Goal: Find contact information: Find contact information

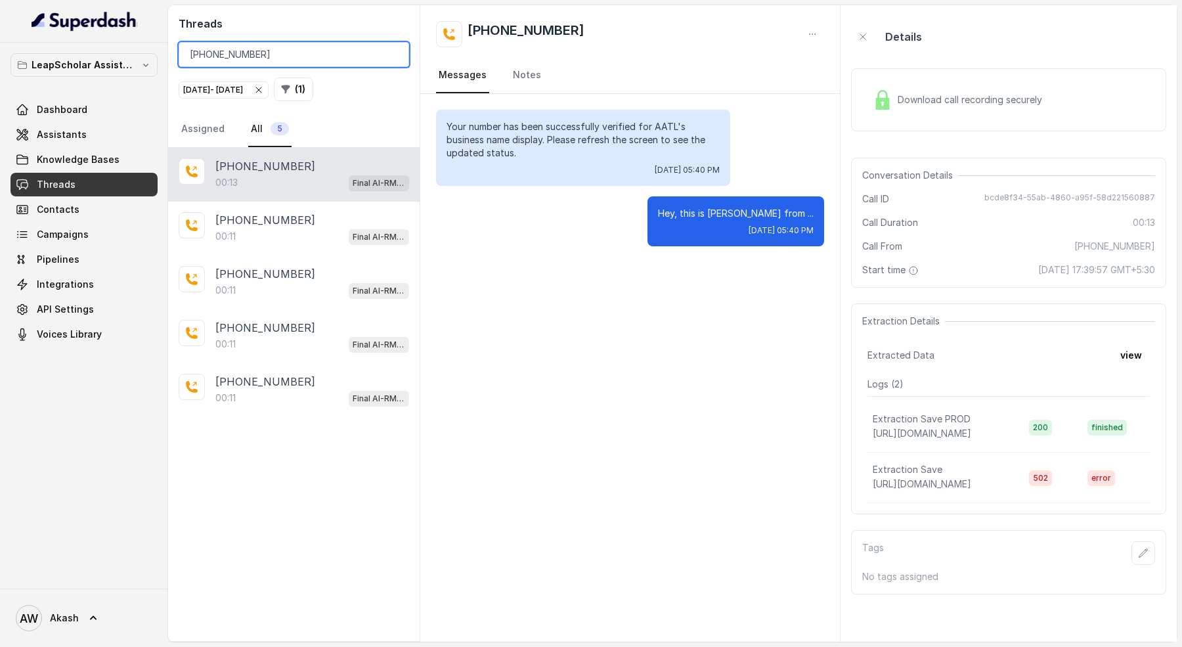
click at [263, 59] on input "[PHONE_NUMBER]" at bounding box center [294, 54] width 231 height 25
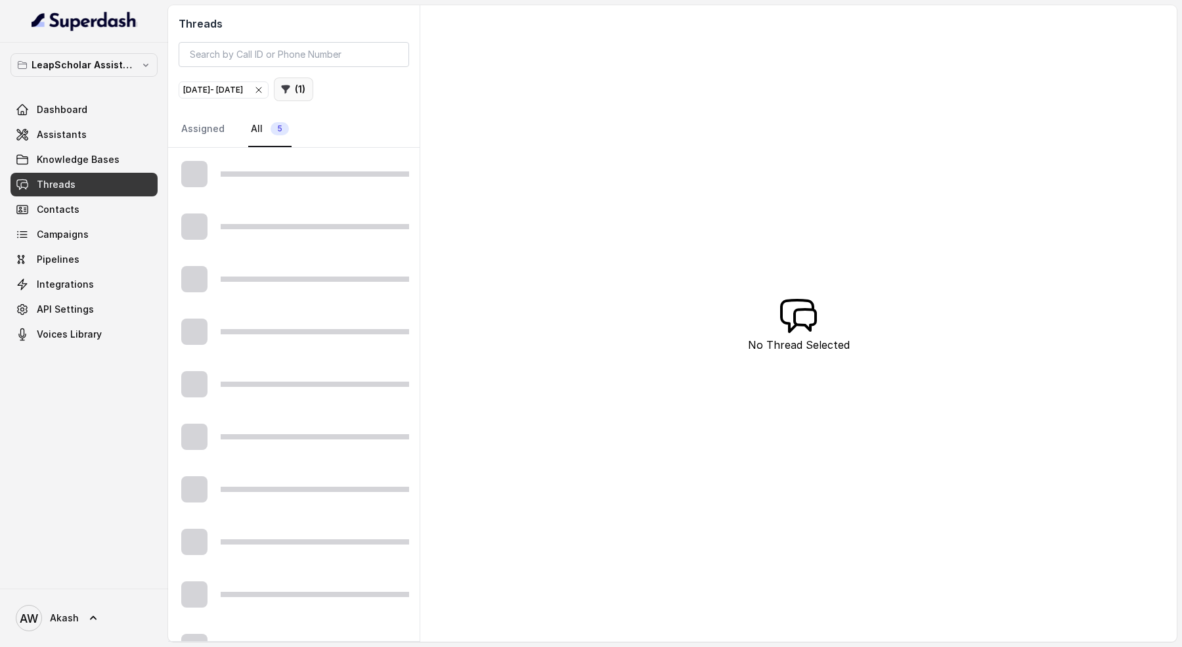
click at [313, 81] on button "( 1 )" at bounding box center [293, 90] width 39 height 24
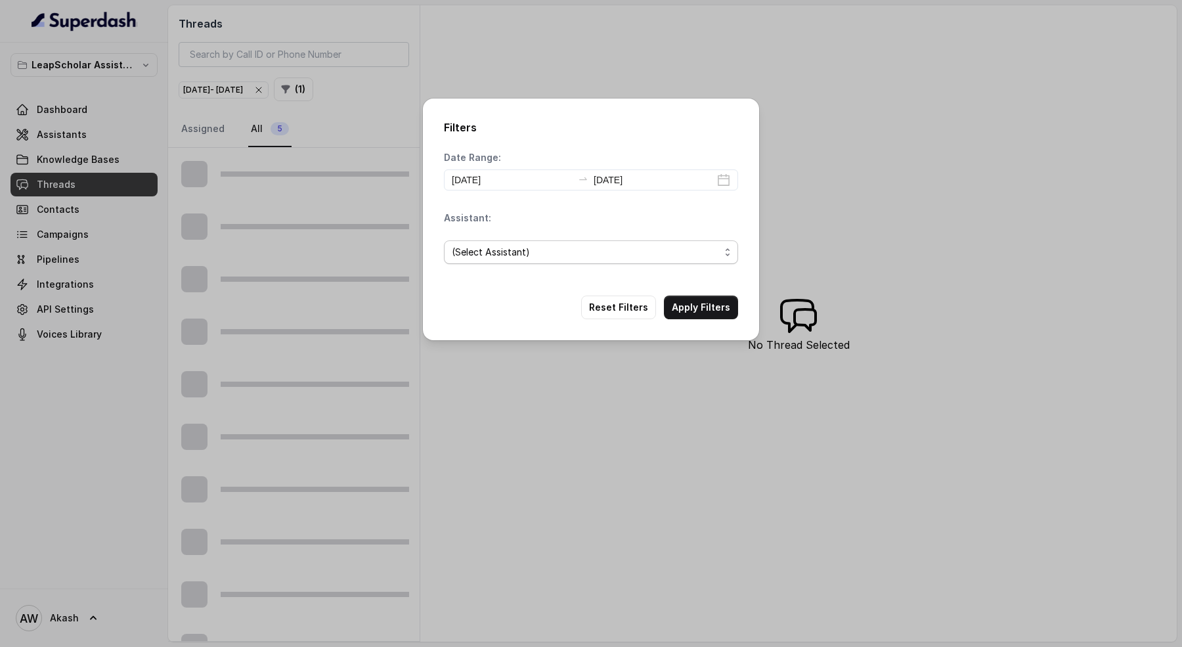
click at [516, 260] on span "(Select Assistant)" at bounding box center [591, 252] width 294 height 24
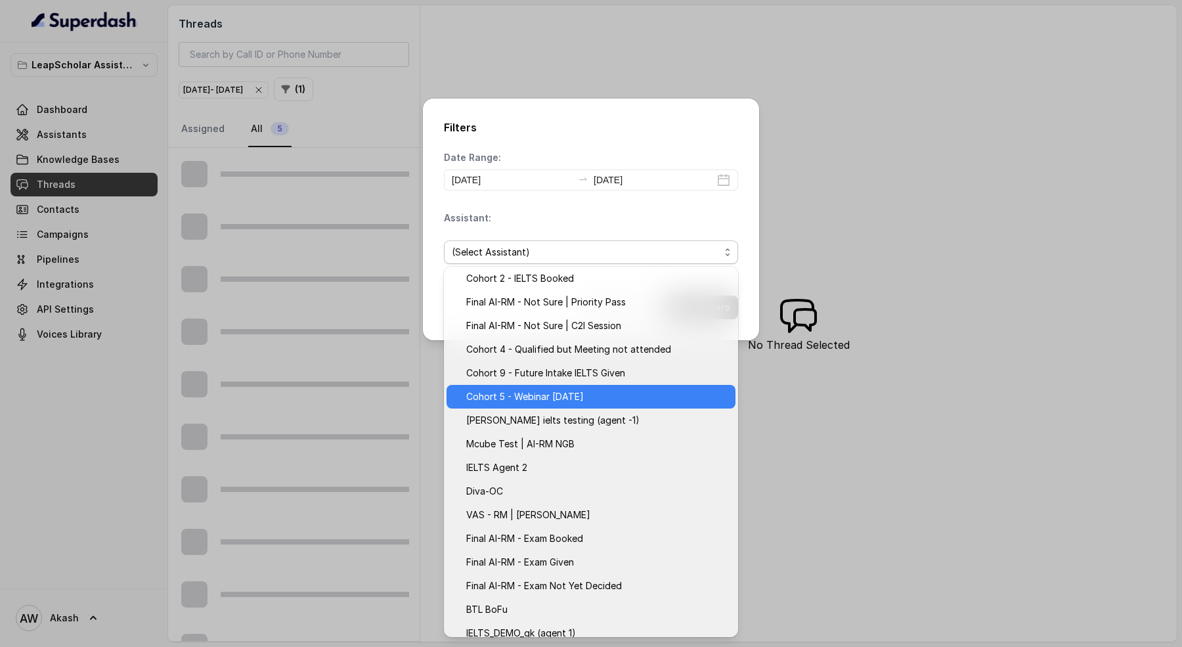
scroll to position [108, 0]
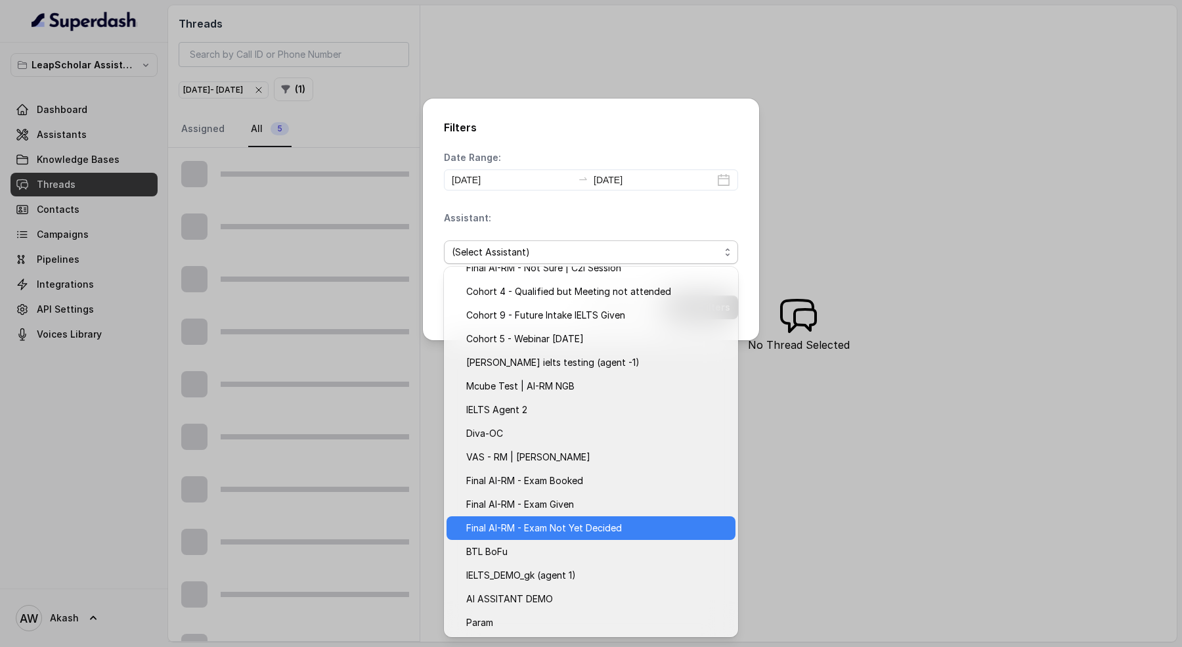
click at [619, 523] on span "Final AI-RM - Exam Not Yet Decided" at bounding box center [596, 528] width 261 height 16
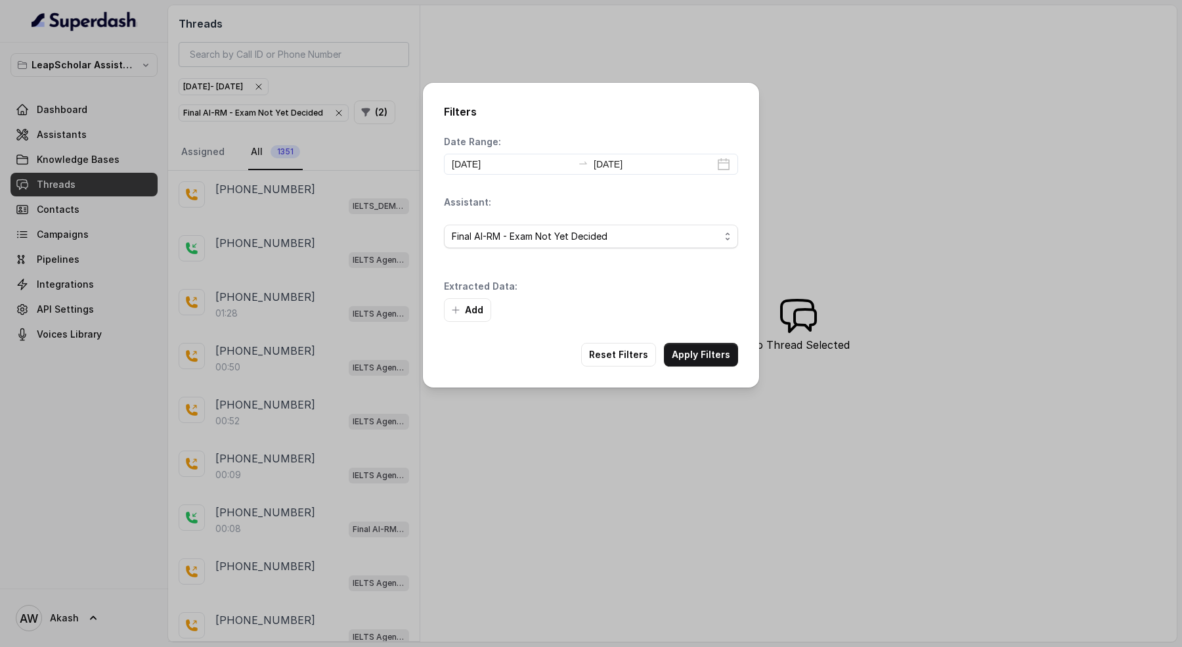
click at [703, 304] on div "Add" at bounding box center [591, 310] width 294 height 24
click at [706, 350] on button "Apply Filters" at bounding box center [701, 355] width 74 height 24
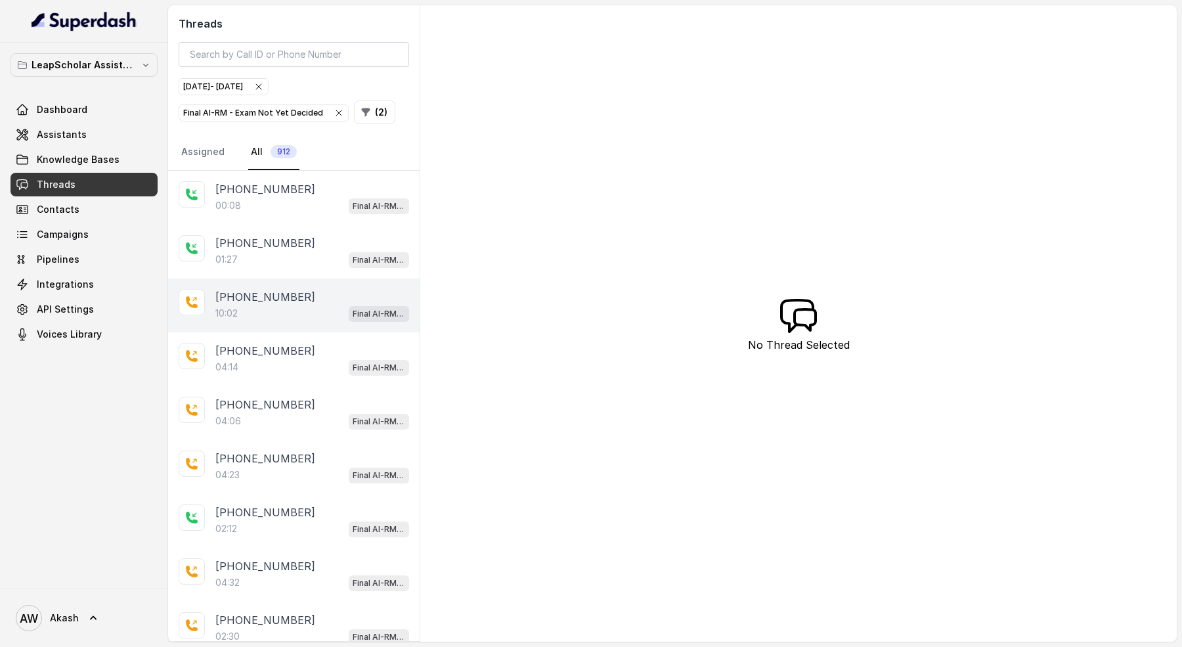
click at [300, 298] on div "[PHONE_NUMBER]" at bounding box center [312, 297] width 194 height 16
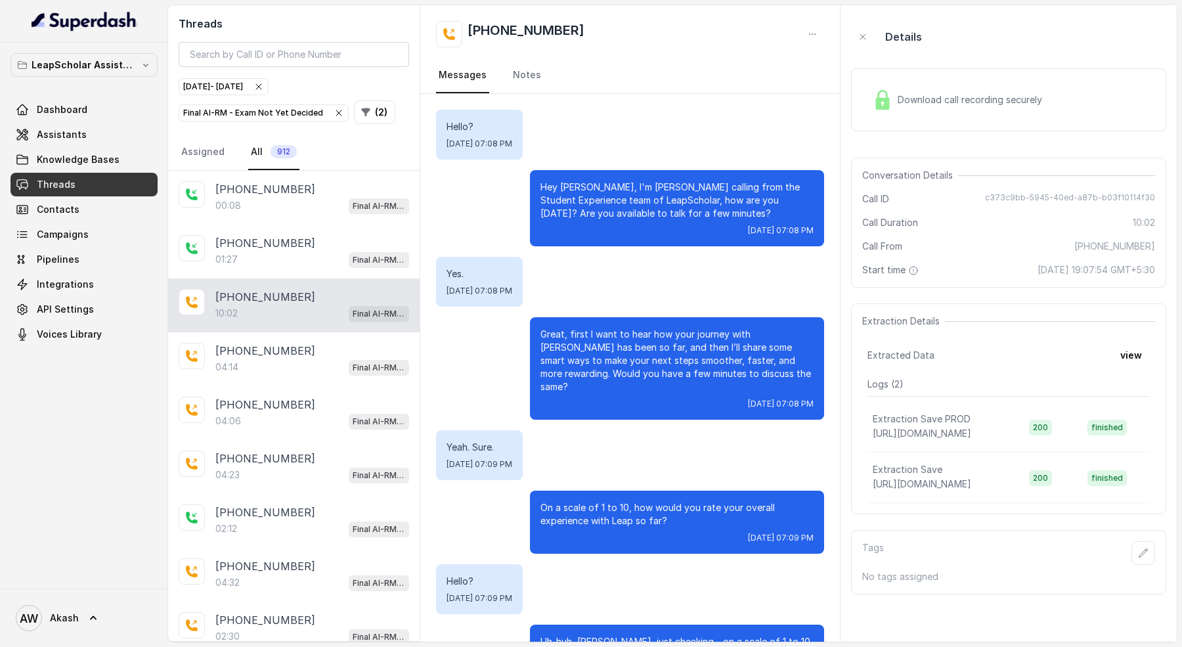
scroll to position [5257, 0]
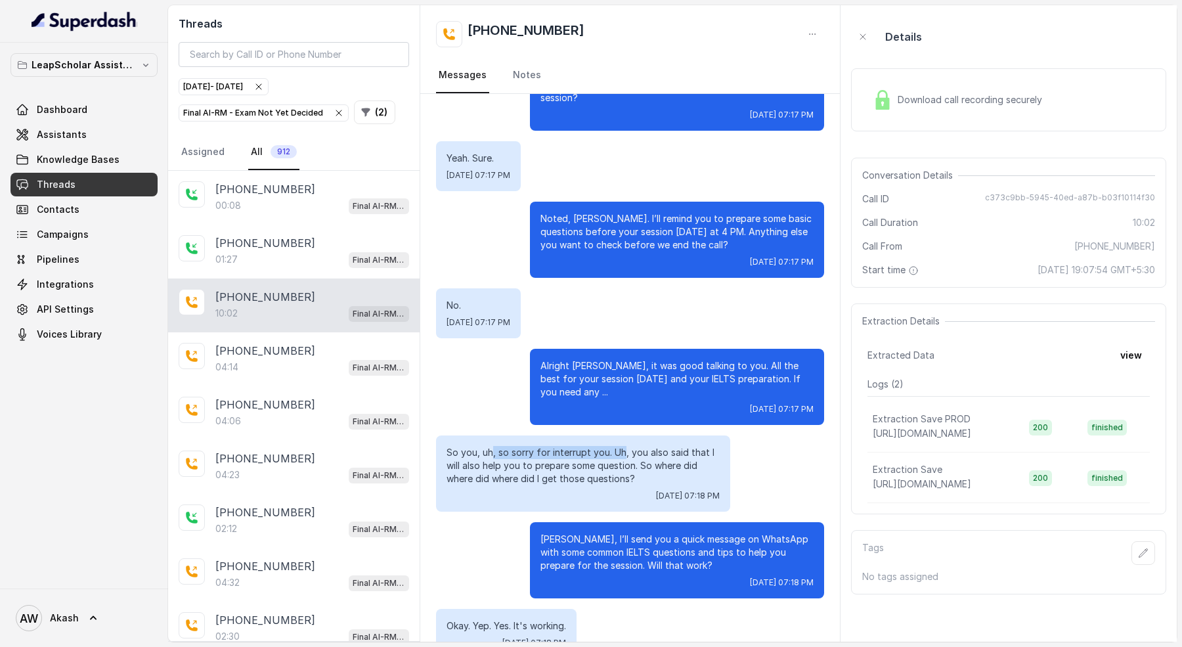
drag, startPoint x: 491, startPoint y: 332, endPoint x: 624, endPoint y: 332, distance: 133.3
click at [624, 446] on p "So you, uh, so sorry for interrupt you. Uh, you also said that I will also help…" at bounding box center [583, 465] width 273 height 39
drag, startPoint x: 558, startPoint y: 416, endPoint x: 655, endPoint y: 416, distance: 96.5
click at [655, 533] on p "[PERSON_NAME], I’ll send you a quick message on WhatsApp with some common IELTS…" at bounding box center [677, 552] width 273 height 39
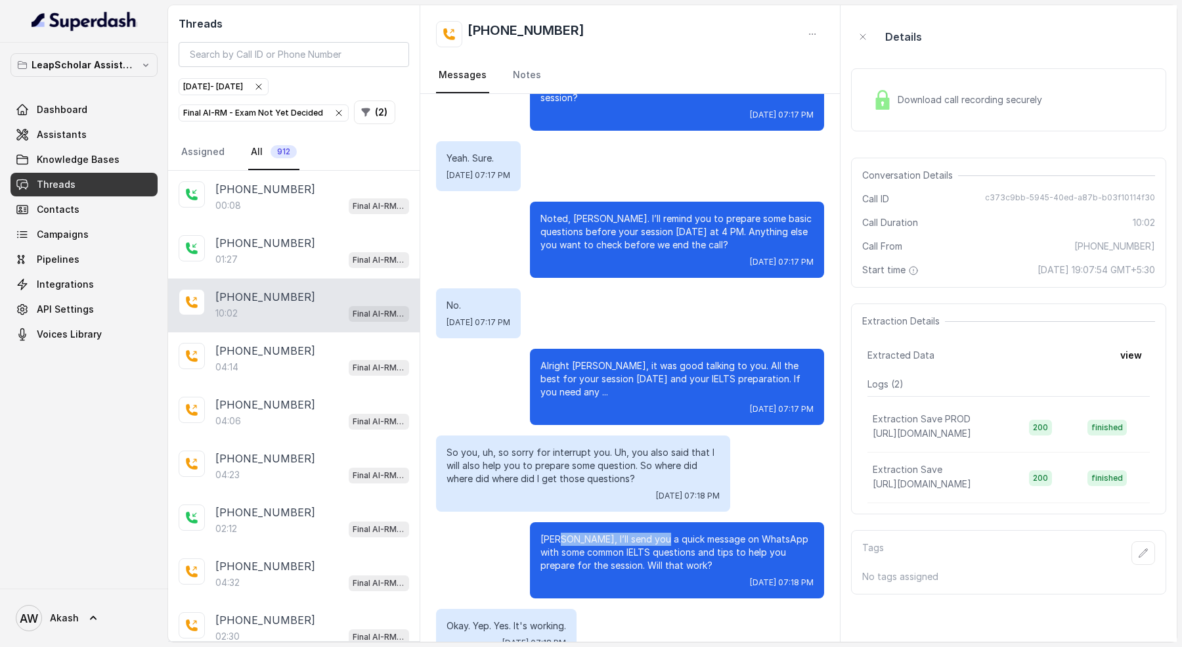
click at [655, 533] on p "[PERSON_NAME], I’ll send you a quick message on WhatsApp with some common IELTS…" at bounding box center [677, 552] width 273 height 39
drag, startPoint x: 564, startPoint y: 430, endPoint x: 699, endPoint y: 430, distance: 135.3
click at [699, 533] on p "[PERSON_NAME], I’ll send you a quick message on WhatsApp with some common IELTS…" at bounding box center [677, 552] width 273 height 39
click at [698, 533] on p "[PERSON_NAME], I’ll send you a quick message on WhatsApp with some common IELTS…" at bounding box center [677, 552] width 273 height 39
drag, startPoint x: 546, startPoint y: 565, endPoint x: 749, endPoint y: 565, distance: 203.6
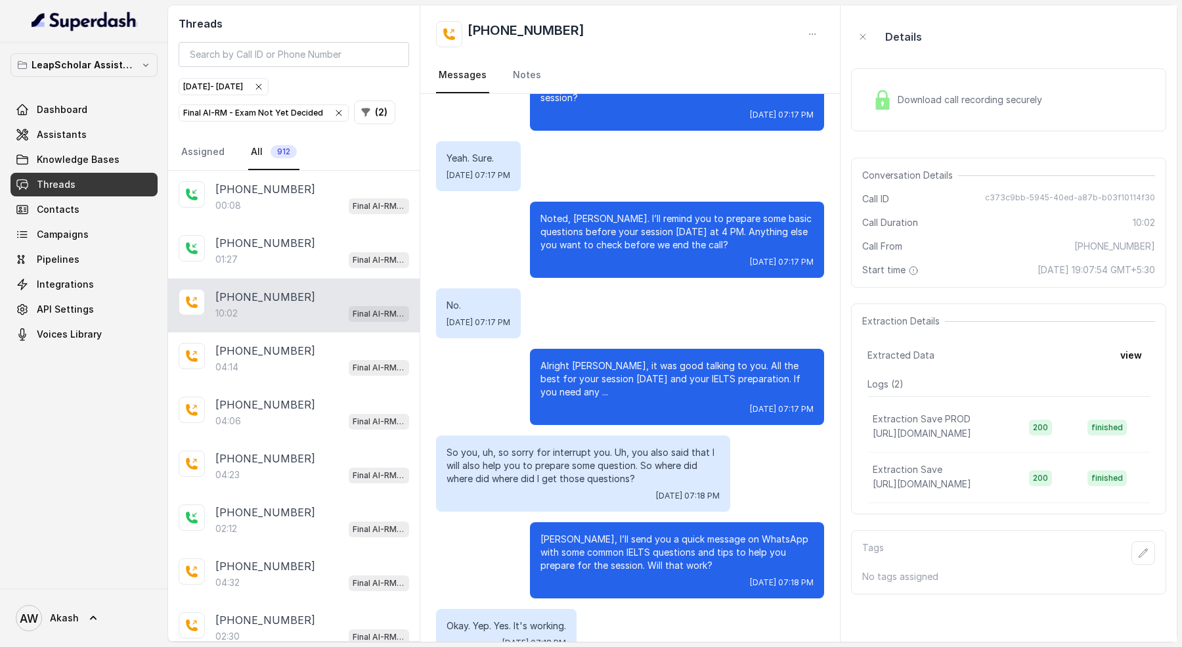
click at [276, 192] on p "[PHONE_NUMBER]" at bounding box center [265, 189] width 100 height 16
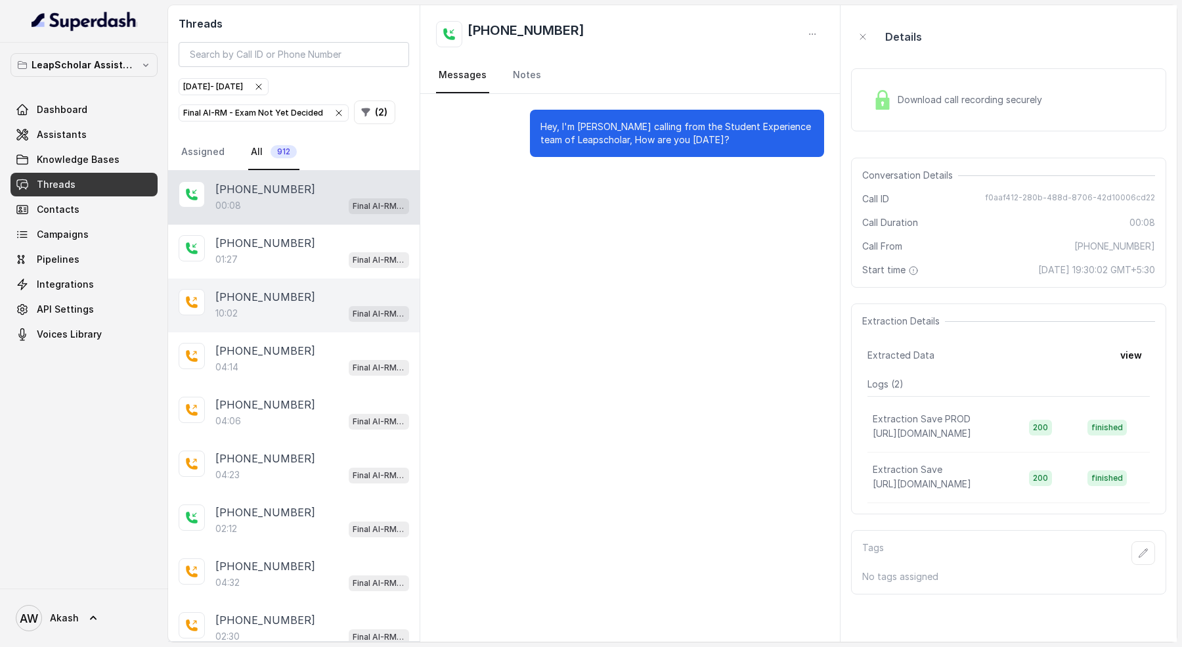
click at [303, 278] on div "[PHONE_NUMBER]:02 Final AI-RM - Exam Not Yet Decided" at bounding box center [294, 305] width 252 height 54
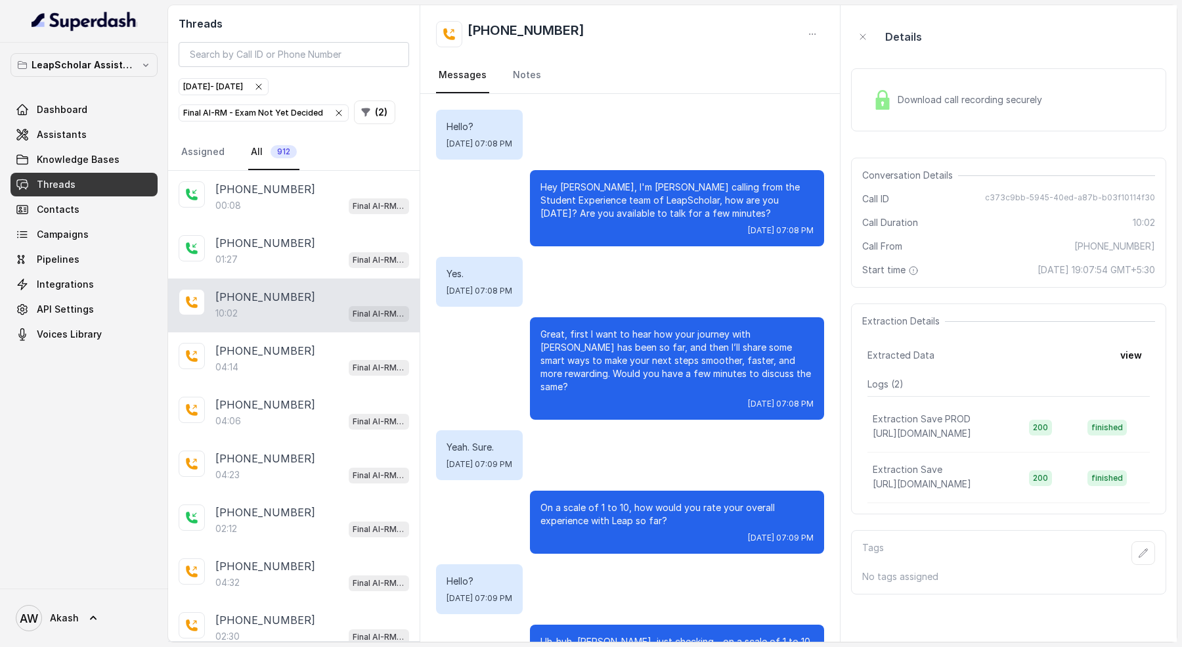
scroll to position [5257, 0]
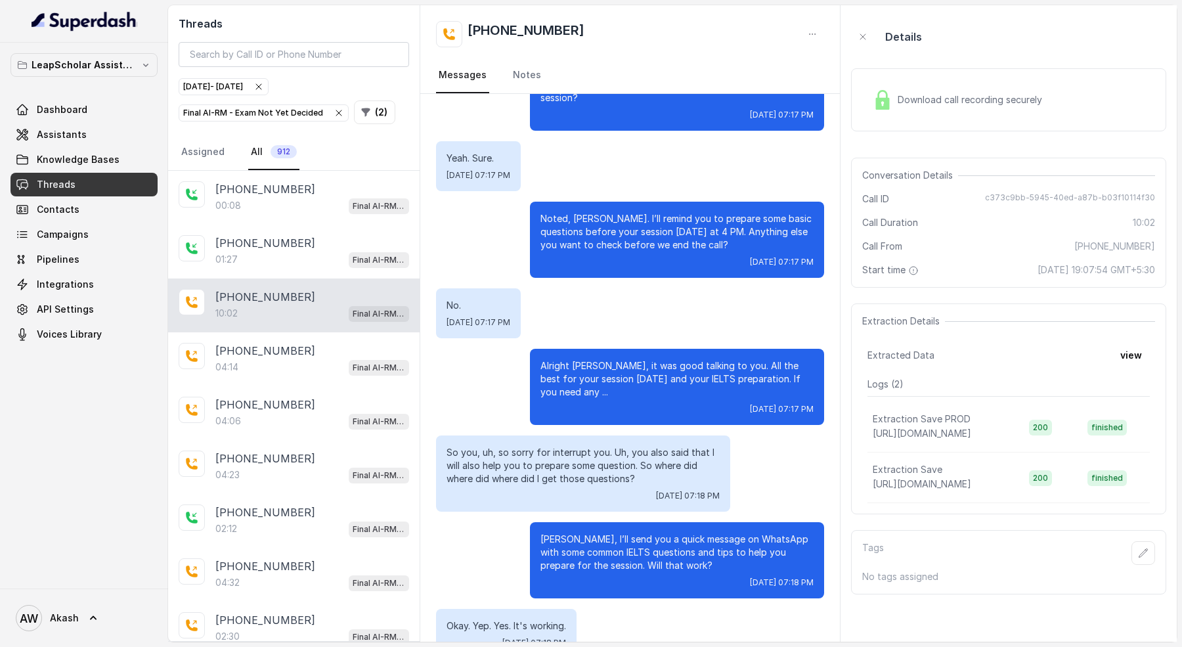
click at [532, 32] on h2 "[PHONE_NUMBER]" at bounding box center [526, 34] width 117 height 26
copy h2 "919313453471"
